Goal: Transaction & Acquisition: Download file/media

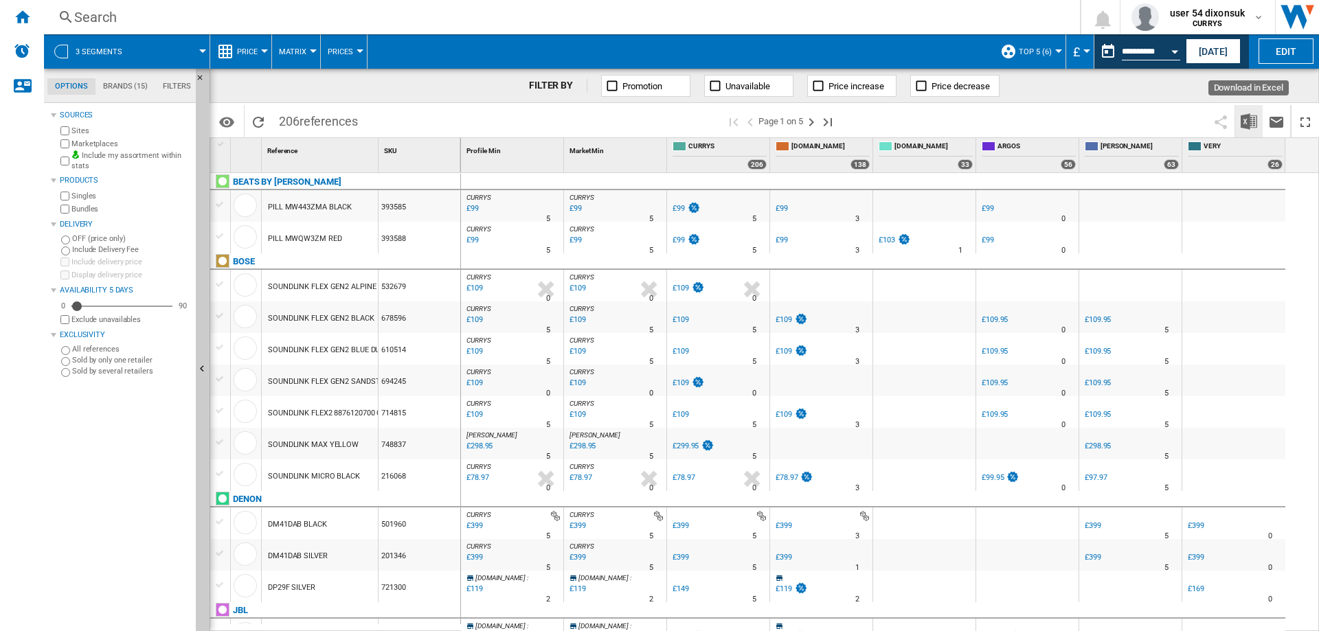
click at [1253, 122] on img "Download in Excel" at bounding box center [1249, 121] width 16 height 16
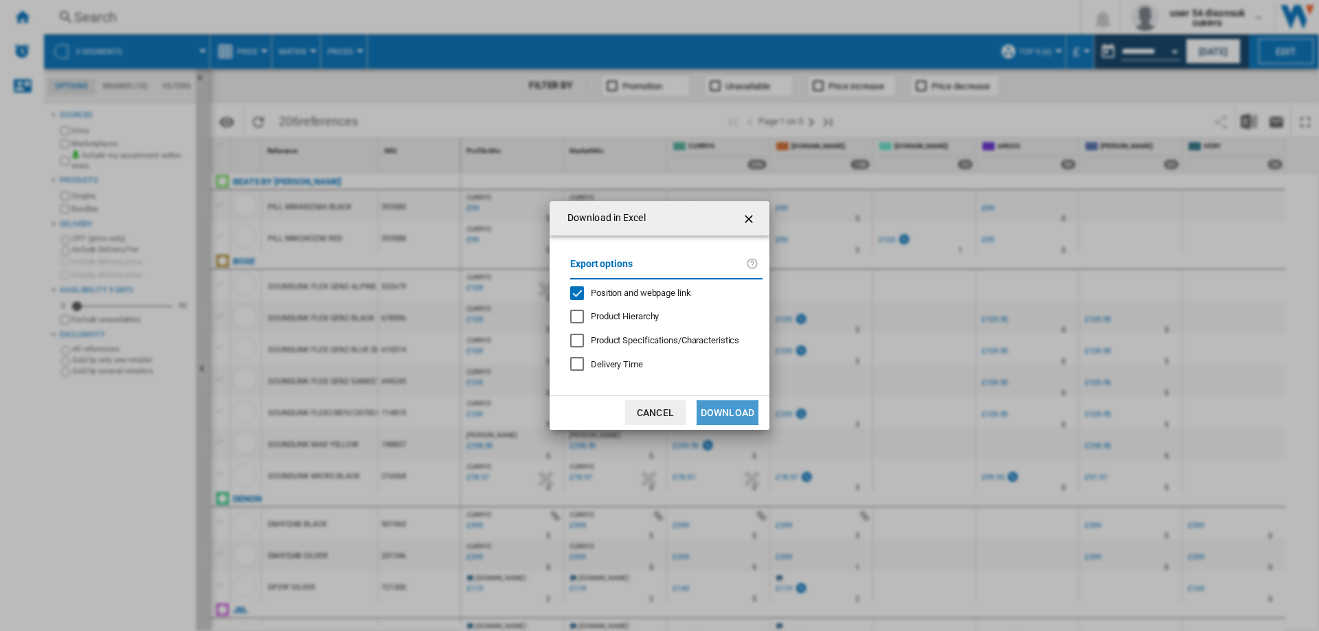
click at [714, 405] on button "Download" at bounding box center [728, 413] width 62 height 25
